Goal: Task Accomplishment & Management: Use online tool/utility

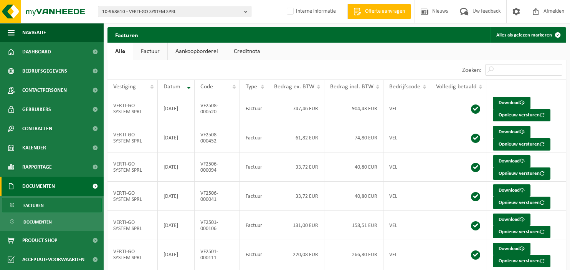
scroll to position [80, 0]
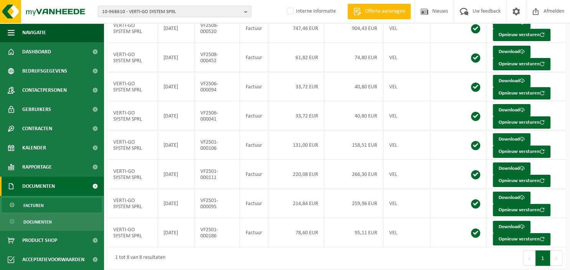
click at [248, 12] on b "button" at bounding box center [247, 11] width 7 height 11
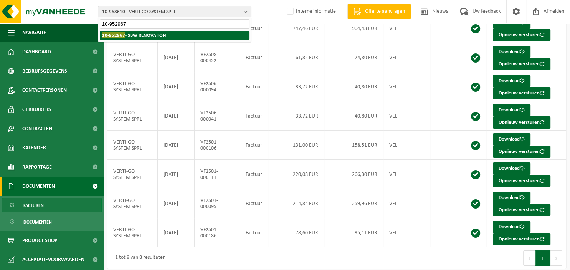
type input "10-952967"
click at [162, 38] on strong "10-952967 - SBW RENOVATION" at bounding box center [134, 35] width 64 height 6
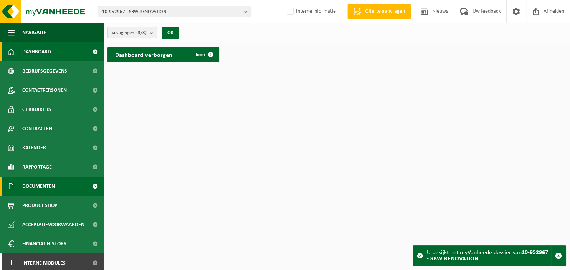
click at [56, 191] on link "Documenten" at bounding box center [52, 186] width 104 height 19
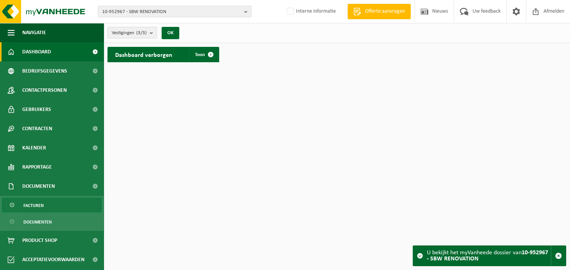
click at [45, 205] on link "Facturen" at bounding box center [52, 205] width 100 height 15
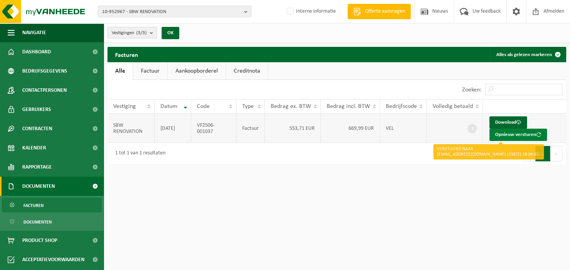
click at [511, 136] on button "Opnieuw versturen" at bounding box center [518, 135] width 58 height 12
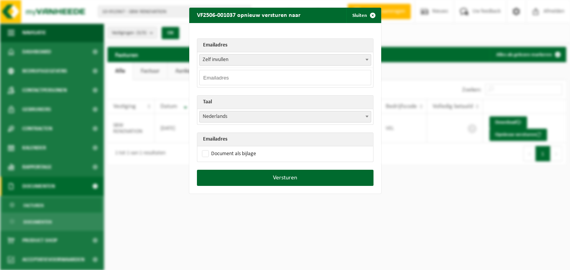
click at [369, 61] on span at bounding box center [367, 60] width 8 height 10
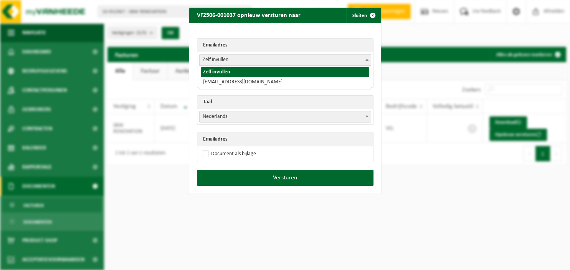
click at [369, 61] on span at bounding box center [367, 60] width 8 height 10
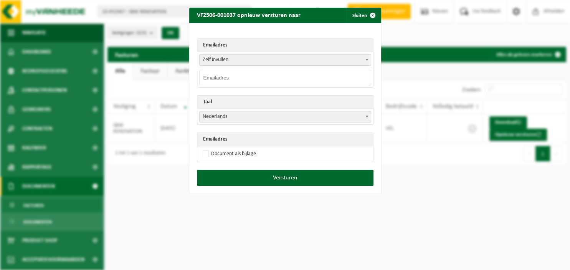
click at [310, 79] on input "email" at bounding box center [285, 77] width 172 height 15
type input "jm.louis@sbwreno.be"
click at [371, 116] on span "Nederlands" at bounding box center [285, 116] width 171 height 11
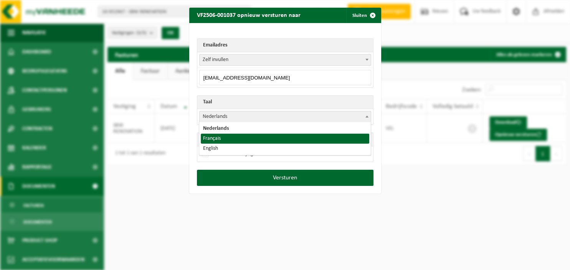
select select "fr"
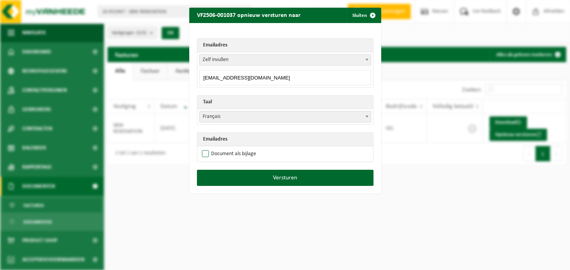
click at [253, 151] on label "Document als bijlage" at bounding box center [228, 154] width 56 height 12
click at [253, 152] on label "Document als bijlage" at bounding box center [228, 154] width 56 height 12
click at [253, 148] on input "Document als bijlage" at bounding box center [295, 148] width 192 height 0
checkbox input "true"
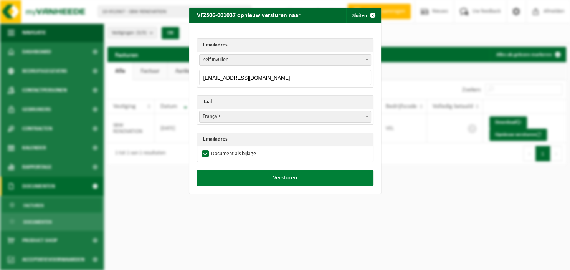
click at [256, 174] on button "Versturen" at bounding box center [285, 178] width 177 height 16
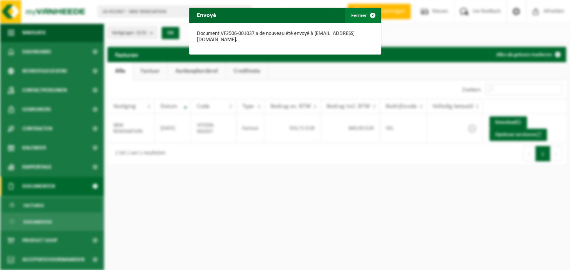
click at [369, 17] on span "button" at bounding box center [372, 15] width 15 height 15
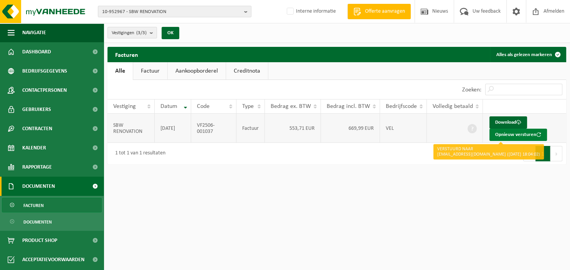
click at [502, 131] on button "Opnieuw versturen" at bounding box center [518, 135] width 58 height 12
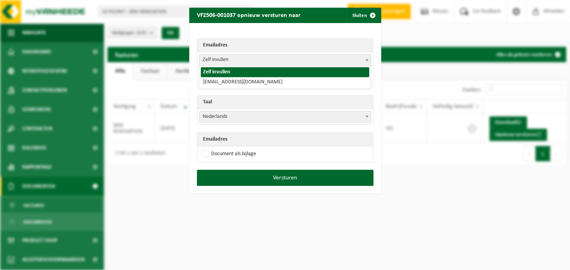
click at [366, 59] on b at bounding box center [366, 60] width 3 height 2
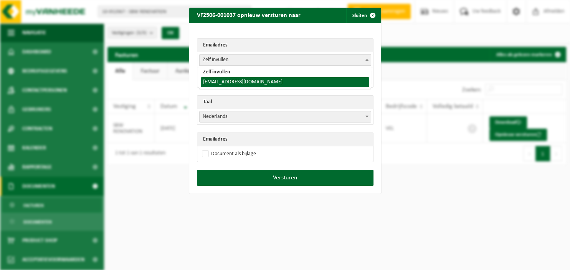
click at [420, 174] on div "VF2506-001037 opnieuw versturen naar Sluiten Emailadres Zelf invullen jm.louis@…" at bounding box center [285, 135] width 570 height 270
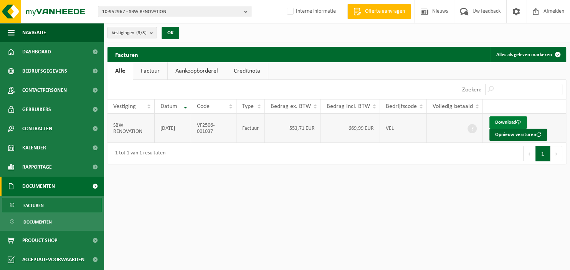
click at [509, 119] on link "Download" at bounding box center [508, 122] width 38 height 12
